Goal: Task Accomplishment & Management: Manage account settings

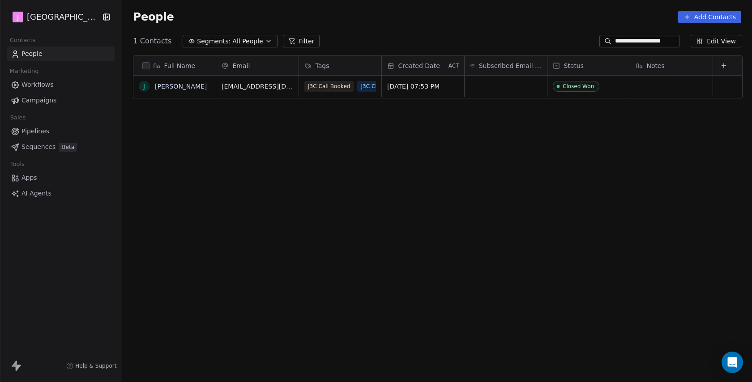
scroll to position [336, 631]
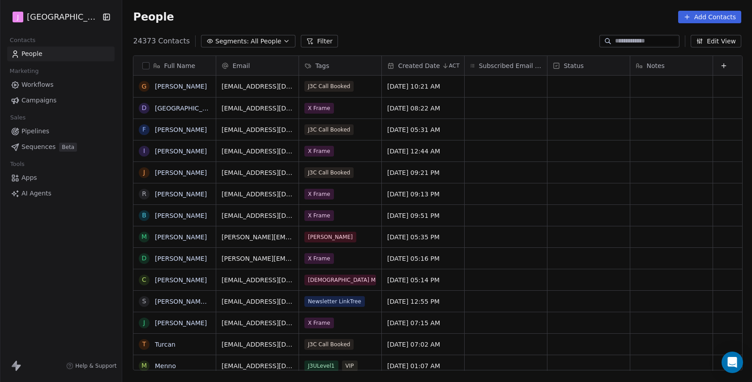
scroll to position [336, 631]
click at [47, 130] on span "Pipelines" at bounding box center [35, 131] width 28 height 9
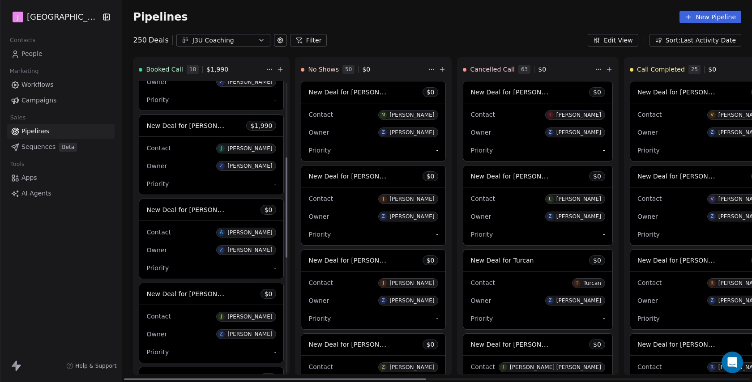
scroll to position [224, 0]
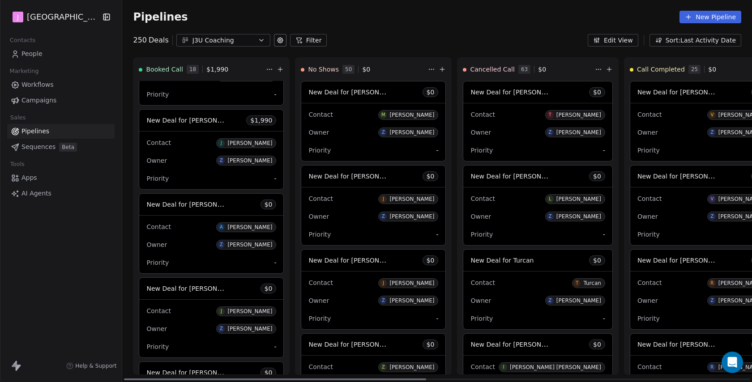
click at [202, 122] on span "New Deal for [PERSON_NAME]" at bounding box center [193, 120] width 94 height 9
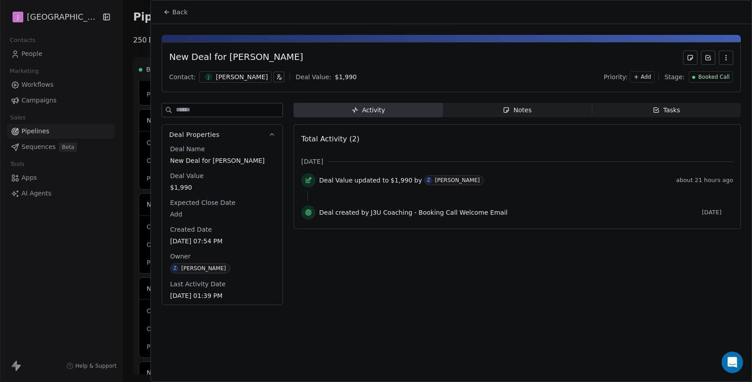
click at [711, 77] on span "Booked Call" at bounding box center [713, 77] width 31 height 8
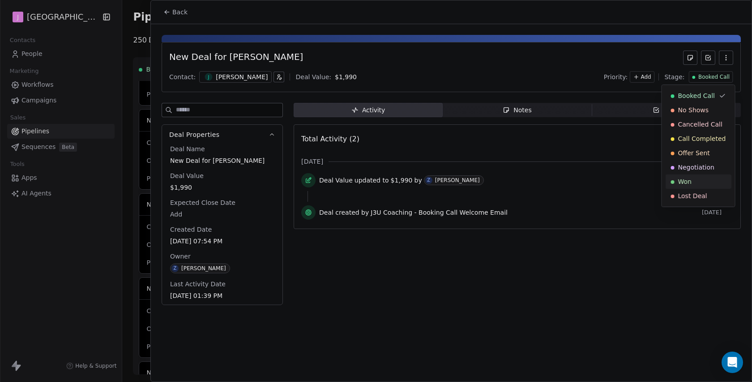
click at [692, 186] on div "Won" at bounding box center [698, 181] width 55 height 9
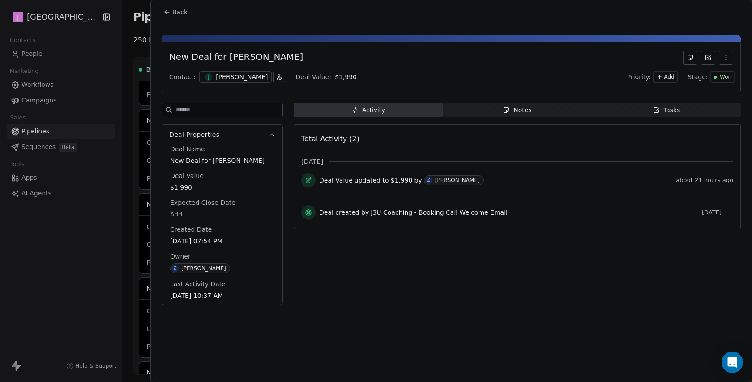
click at [176, 8] on span "Back" at bounding box center [179, 12] width 15 height 9
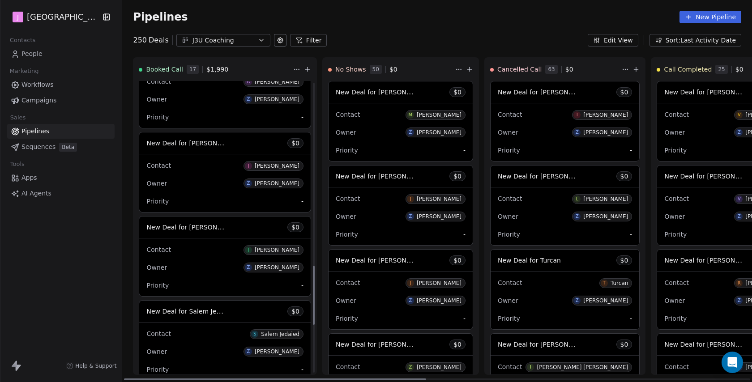
scroll to position [910, 0]
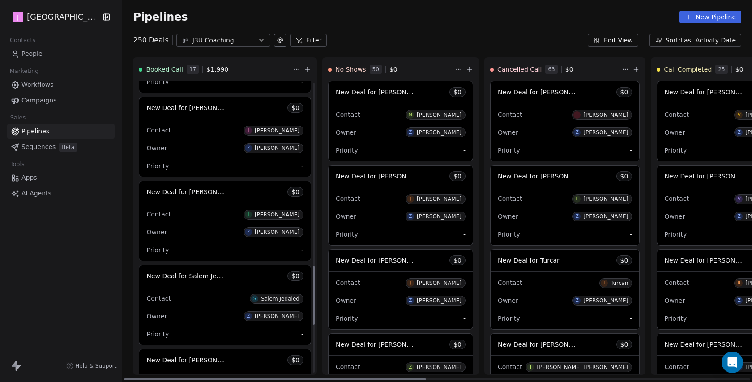
click at [212, 191] on span "New Deal for [PERSON_NAME]" at bounding box center [193, 191] width 94 height 9
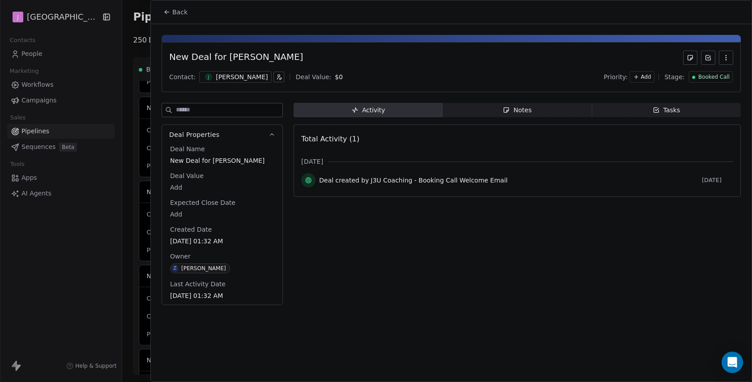
click at [717, 81] on div "Booked Call" at bounding box center [710, 77] width 44 height 12
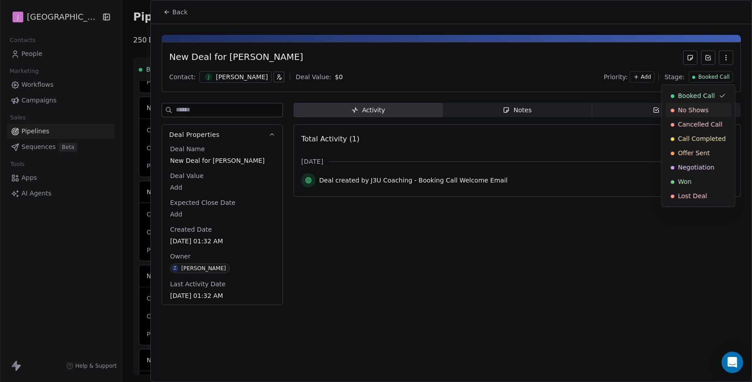
click at [699, 113] on span "No Shows" at bounding box center [693, 110] width 31 height 9
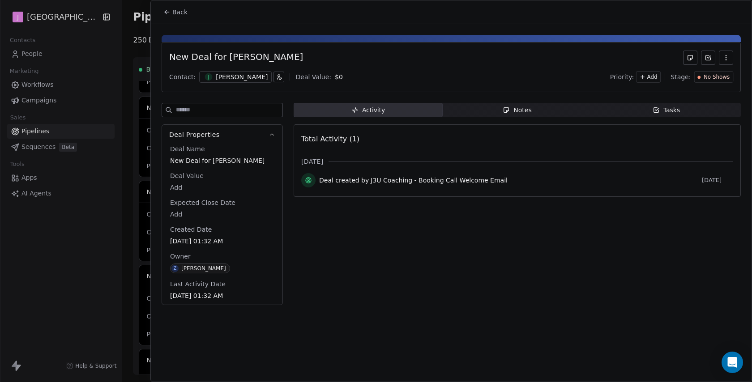
click at [166, 2] on div "Back" at bounding box center [451, 11] width 600 height 23
click at [168, 12] on icon at bounding box center [166, 12] width 7 height 7
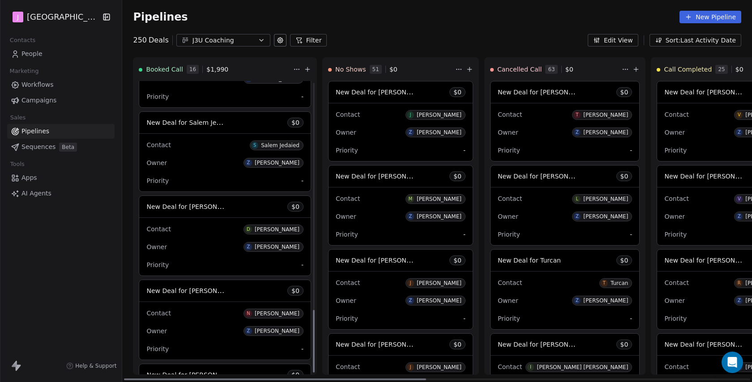
scroll to position [1063, 0]
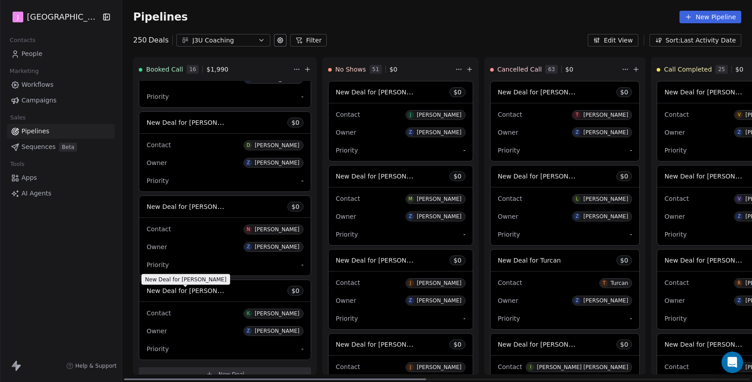
click at [208, 292] on span "New Deal for [PERSON_NAME]" at bounding box center [193, 290] width 94 height 9
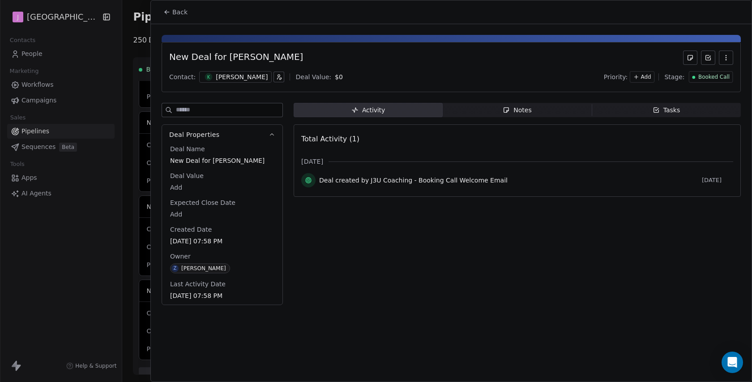
click at [171, 8] on button "Back" at bounding box center [175, 12] width 35 height 16
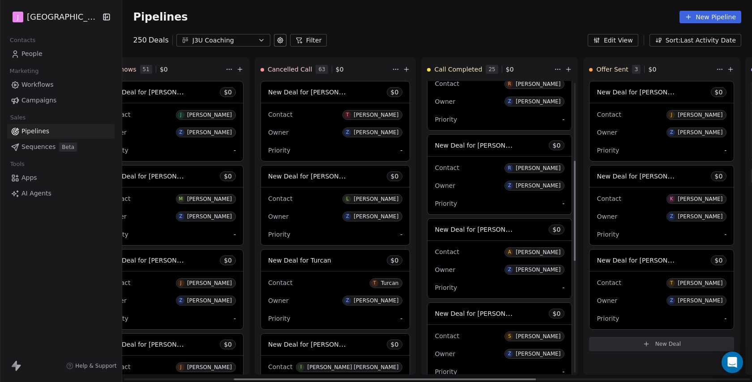
scroll to position [236, 0]
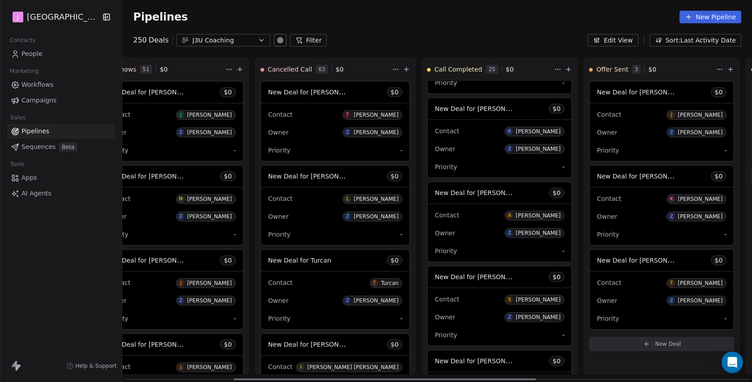
click at [461, 195] on span "New Deal for [PERSON_NAME]" at bounding box center [481, 192] width 94 height 9
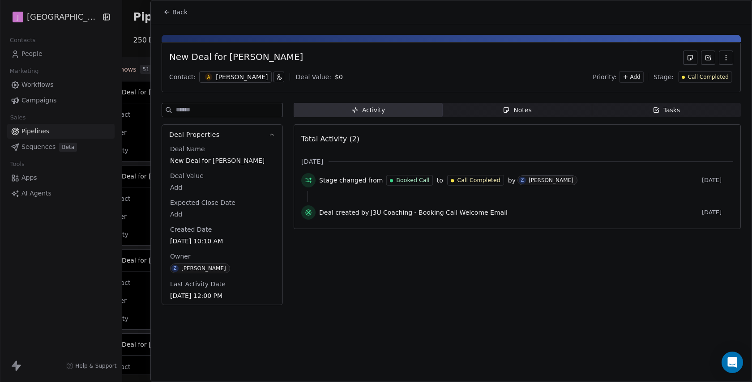
click at [722, 72] on div "Call Completed" at bounding box center [705, 77] width 54 height 12
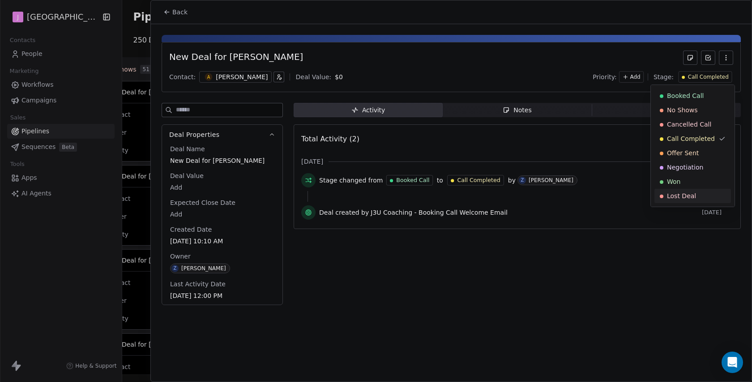
click at [665, 199] on div "Lost Deal" at bounding box center [692, 195] width 66 height 9
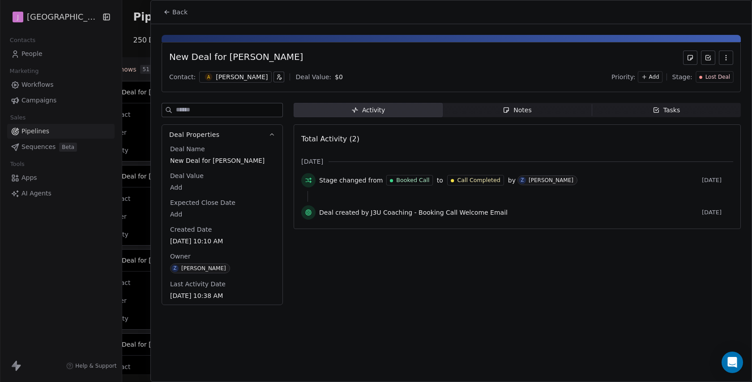
click at [180, 8] on span "Back" at bounding box center [179, 12] width 15 height 9
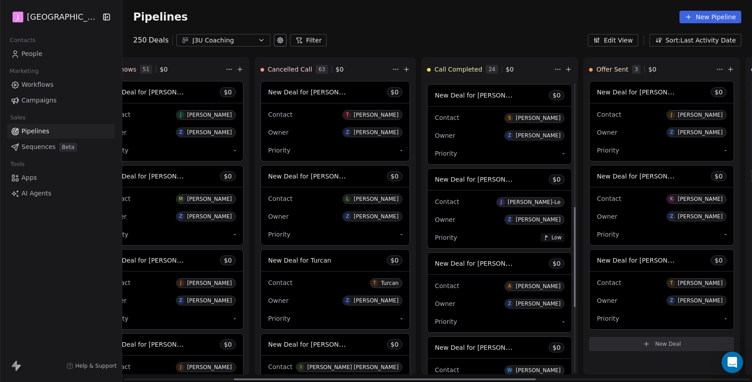
scroll to position [385, 0]
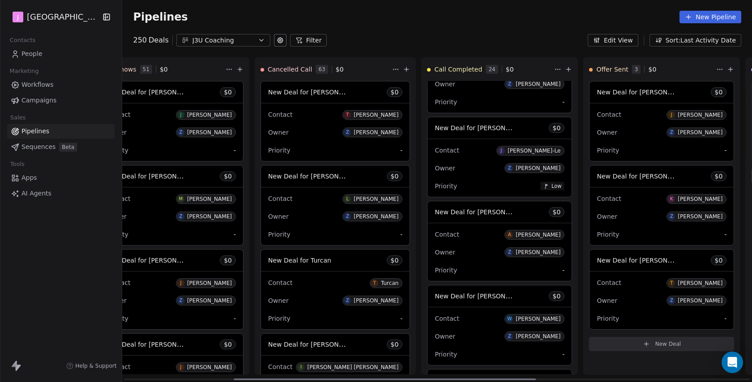
click at [454, 297] on span "New Deal for [PERSON_NAME]" at bounding box center [481, 296] width 94 height 9
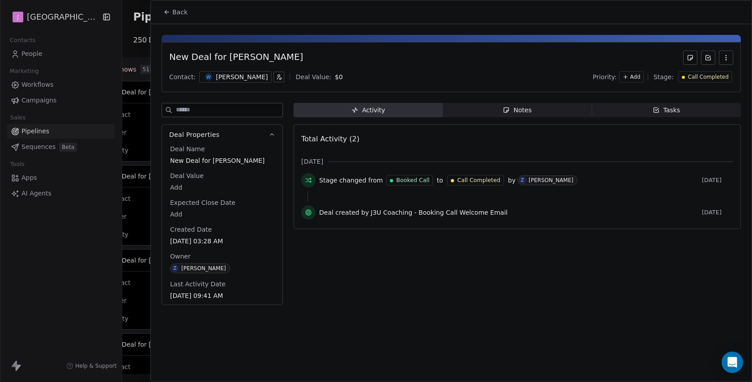
click at [705, 72] on div "Call Completed" at bounding box center [705, 77] width 54 height 12
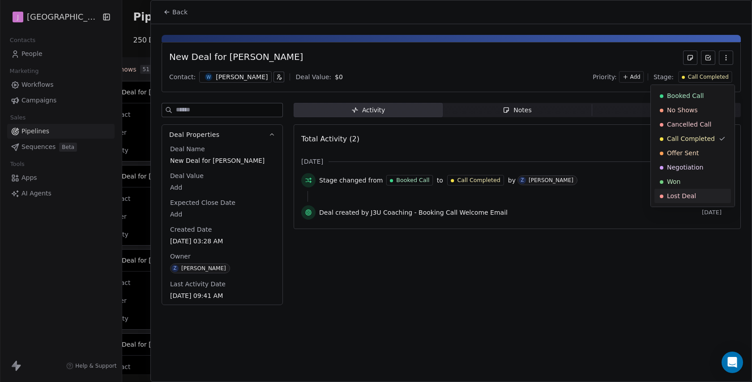
click at [676, 191] on span "Lost Deal" at bounding box center [681, 195] width 29 height 9
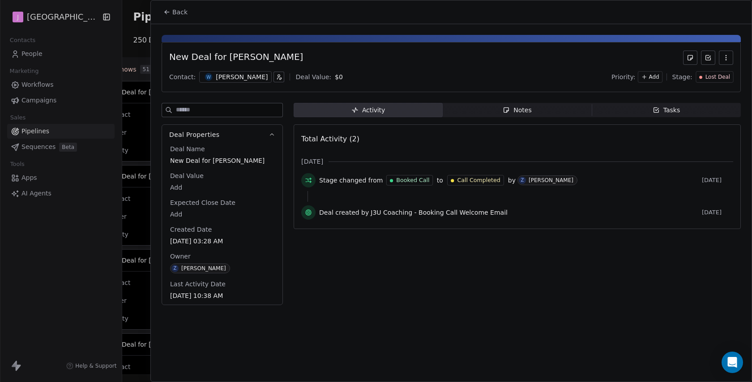
click at [180, 13] on span "Back" at bounding box center [179, 12] width 15 height 9
